Goal: Task Accomplishment & Management: Manage account settings

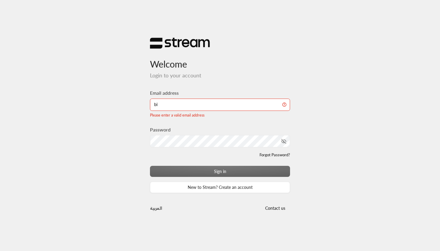
type input "b"
drag, startPoint x: 306, startPoint y: 167, endPoint x: 301, endPoint y: 163, distance: 6.0
click at [306, 167] on div "Welcome Login to your account Email address Please enter a valid email address …" at bounding box center [220, 125] width 440 height 251
click at [165, 104] on input "Email address" at bounding box center [220, 105] width 140 height 12
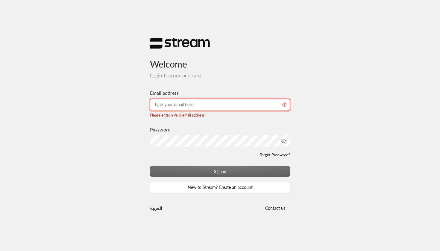
paste input "[EMAIL_ADDRESS][DOMAIN_NAME]"
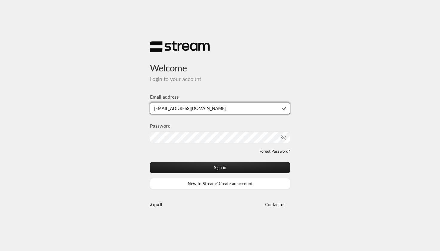
type input "[EMAIL_ADDRESS][DOMAIN_NAME]"
click at [220, 168] on button "Sign in" at bounding box center [220, 167] width 140 height 11
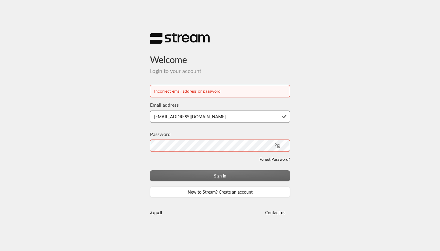
click at [139, 131] on div "Welcome Login to your account Incorrect email address or password Email address…" at bounding box center [220, 125] width 440 height 251
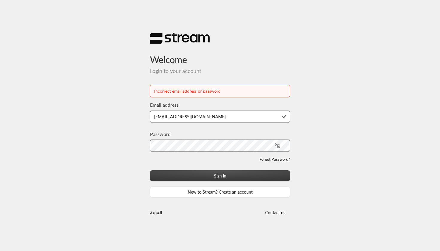
click at [199, 178] on button "Sign in" at bounding box center [220, 176] width 140 height 11
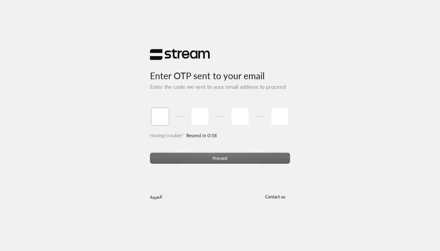
click at [157, 112] on input "tel" at bounding box center [160, 117] width 18 height 18
type input "3"
type input "5"
type input "6"
